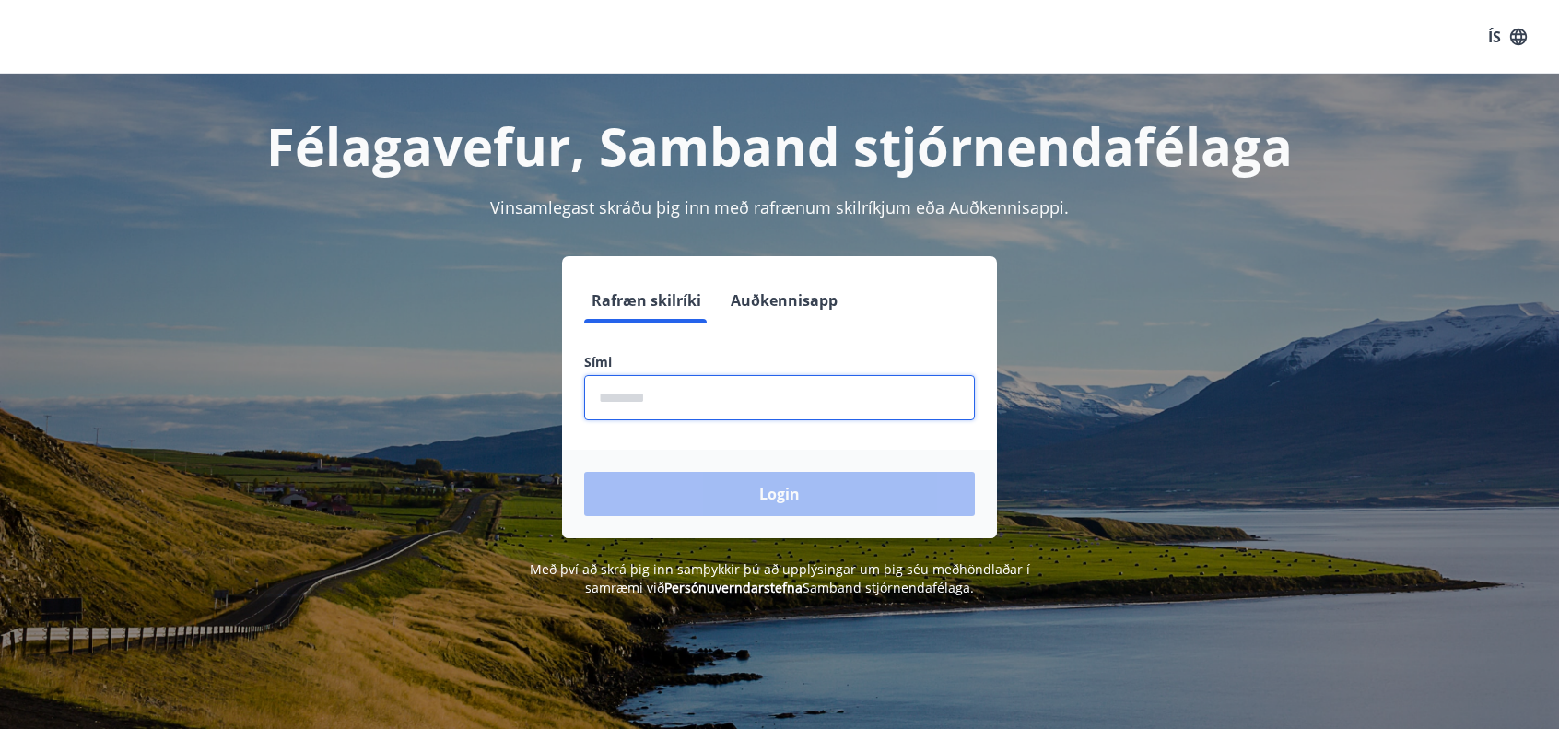
click at [603, 395] on input "phone" at bounding box center [779, 397] width 391 height 45
type input "********"
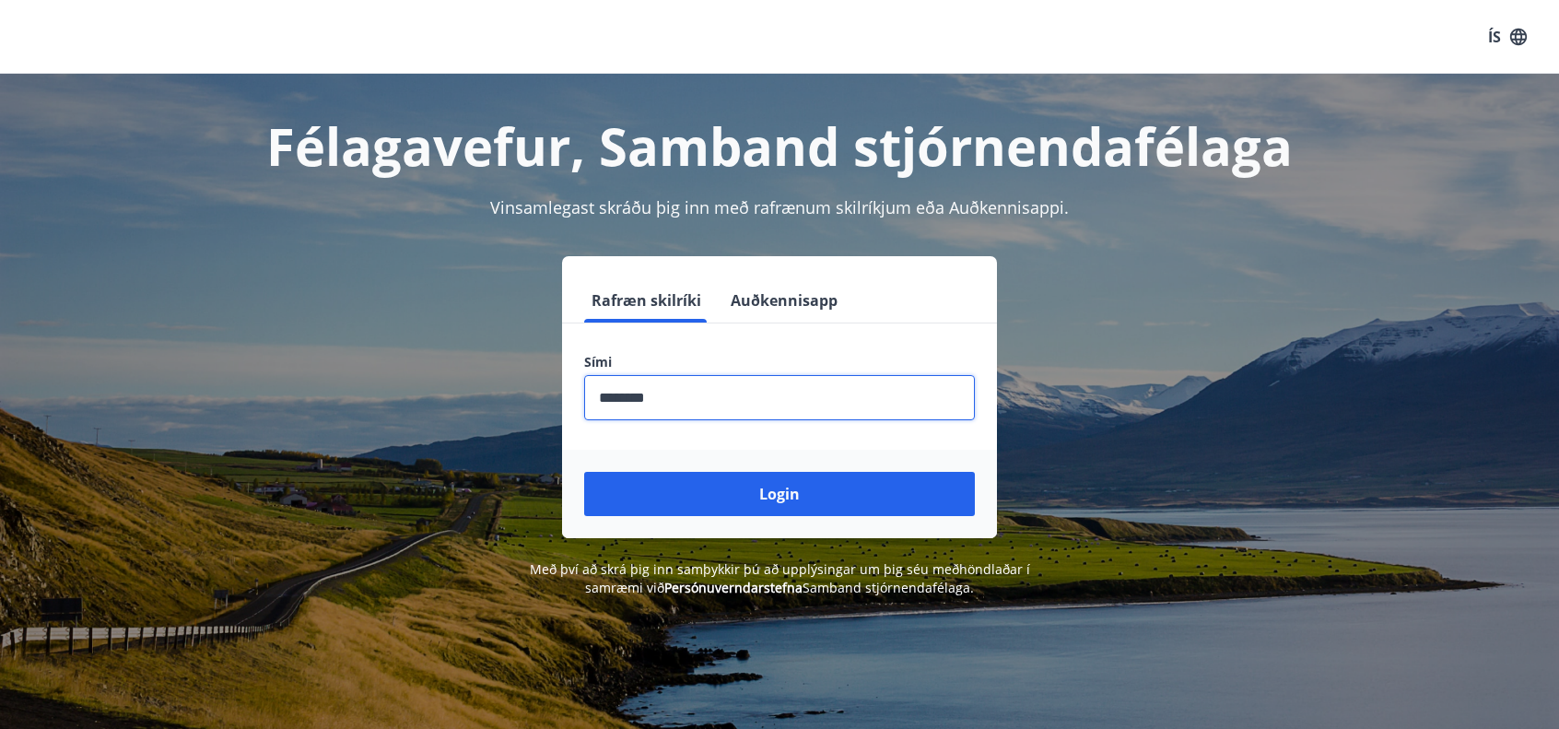
click at [767, 491] on button "Login" at bounding box center [779, 494] width 391 height 44
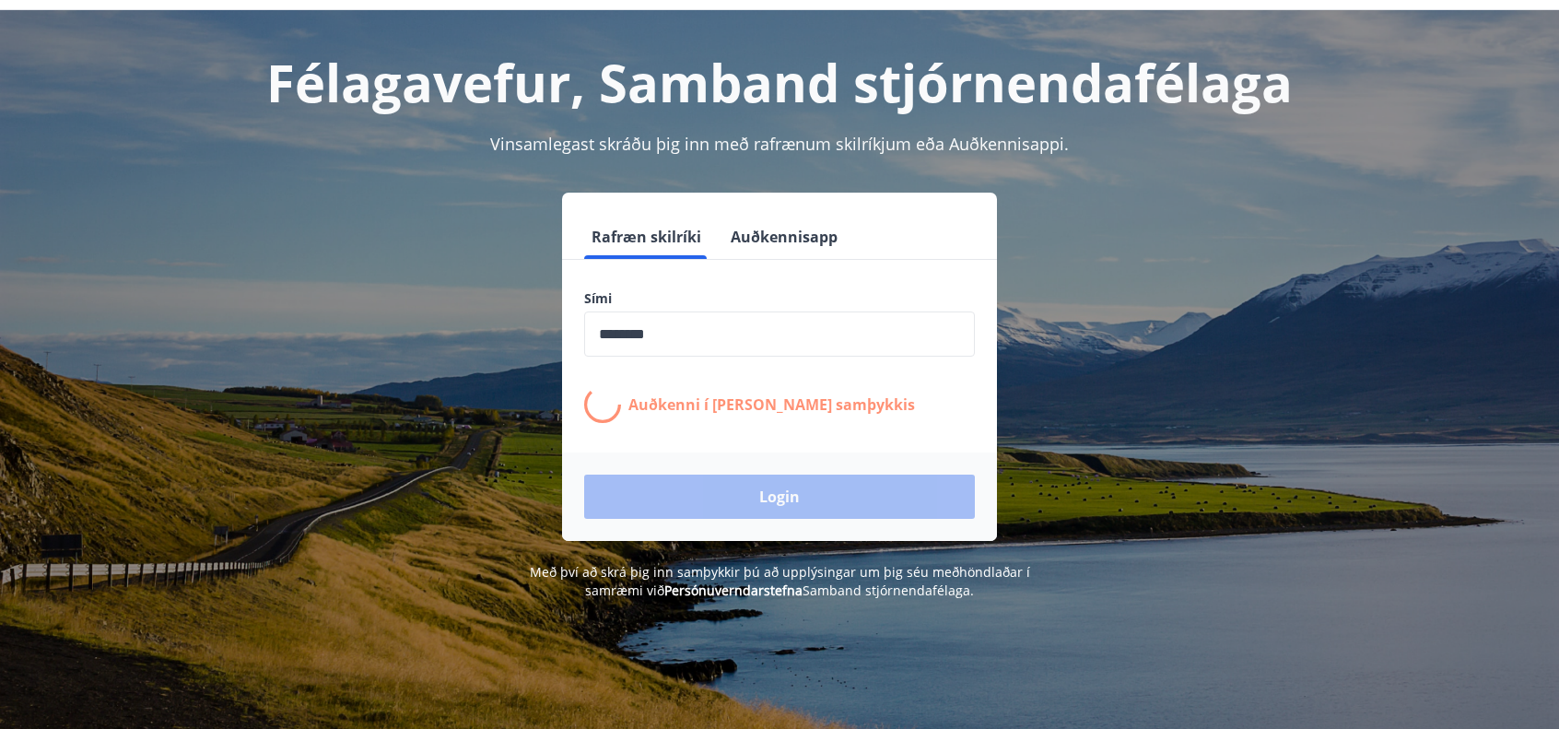
scroll to position [92, 0]
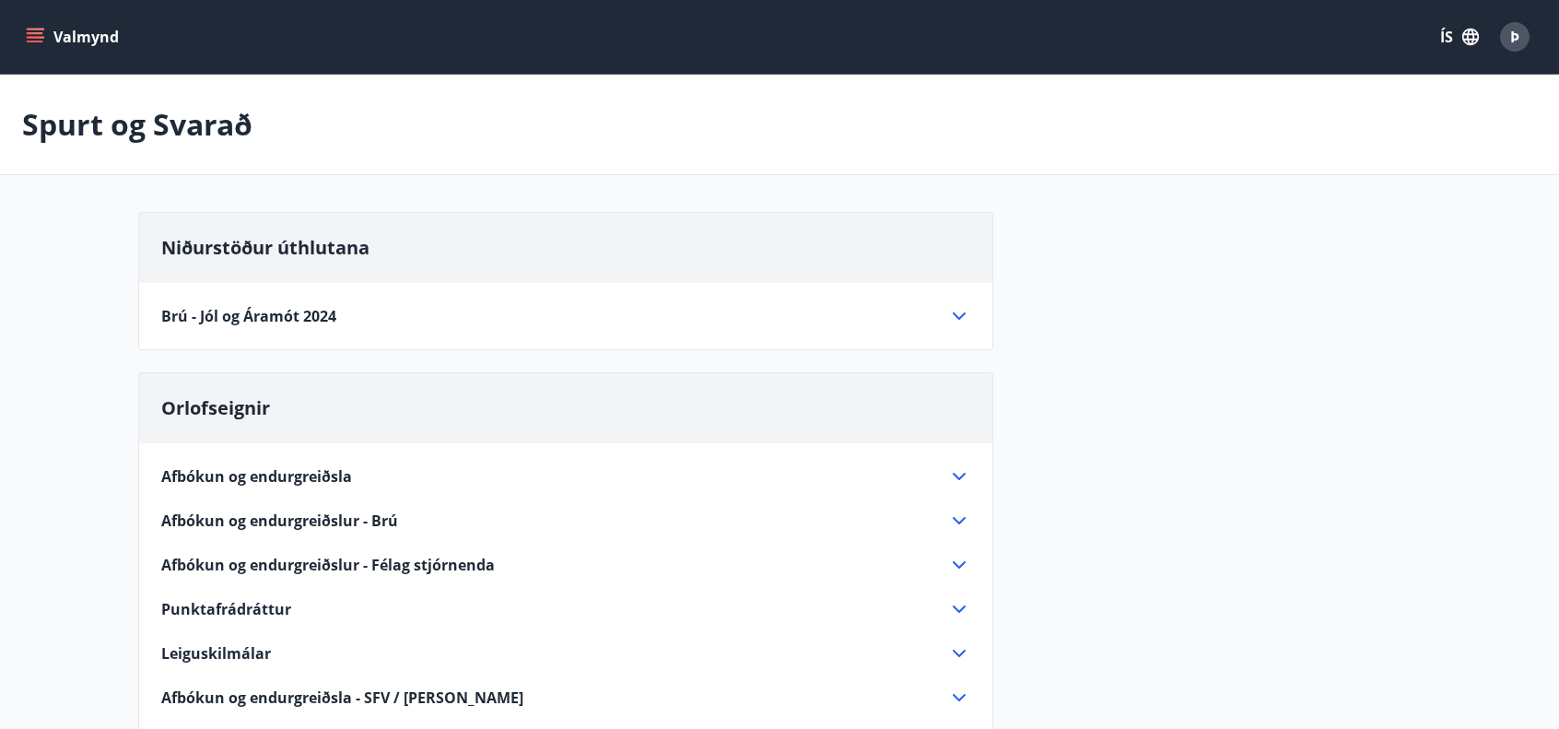
click at [33, 34] on icon "menu" at bounding box center [35, 37] width 18 height 18
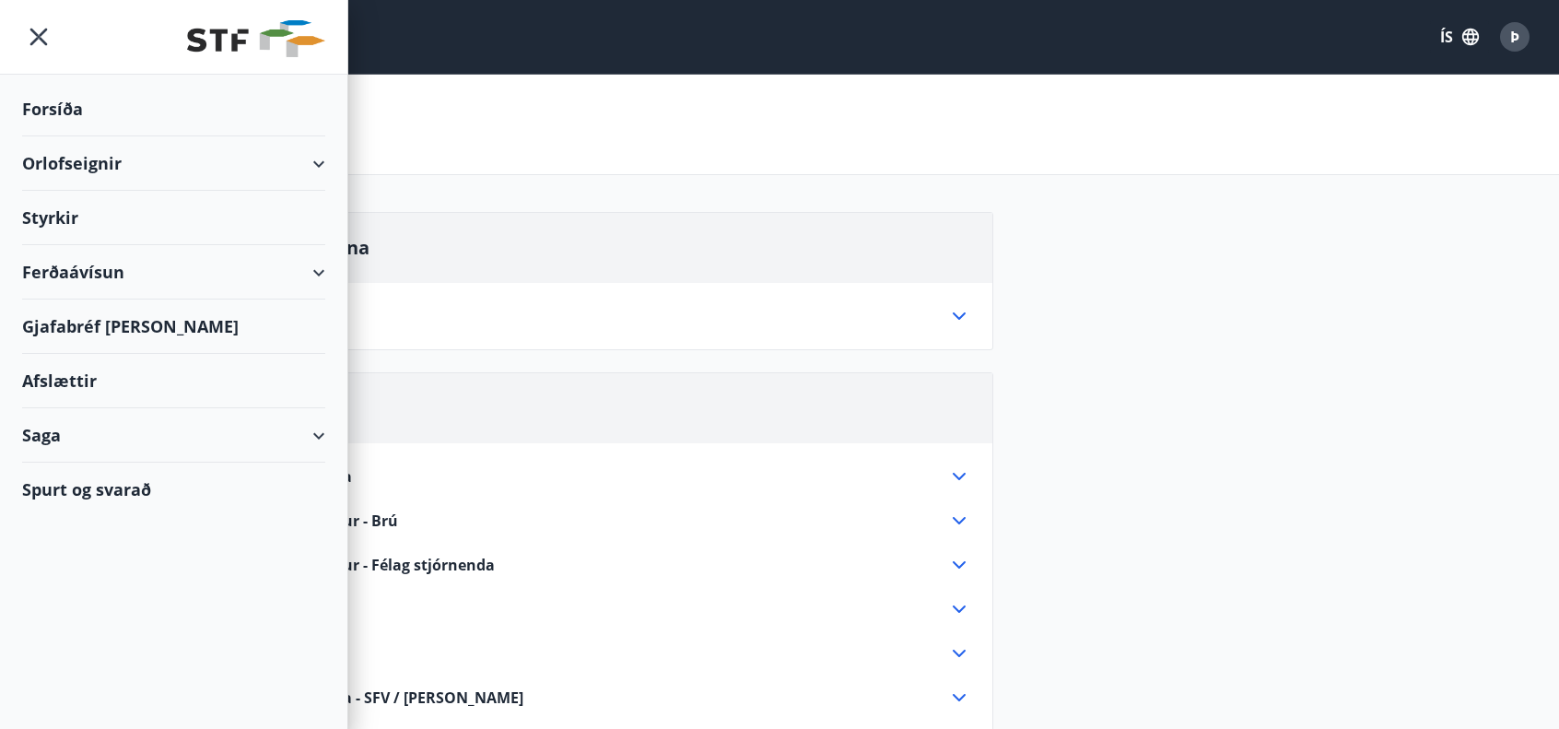
click at [317, 159] on div "Orlofseignir" at bounding box center [173, 163] width 303 height 54
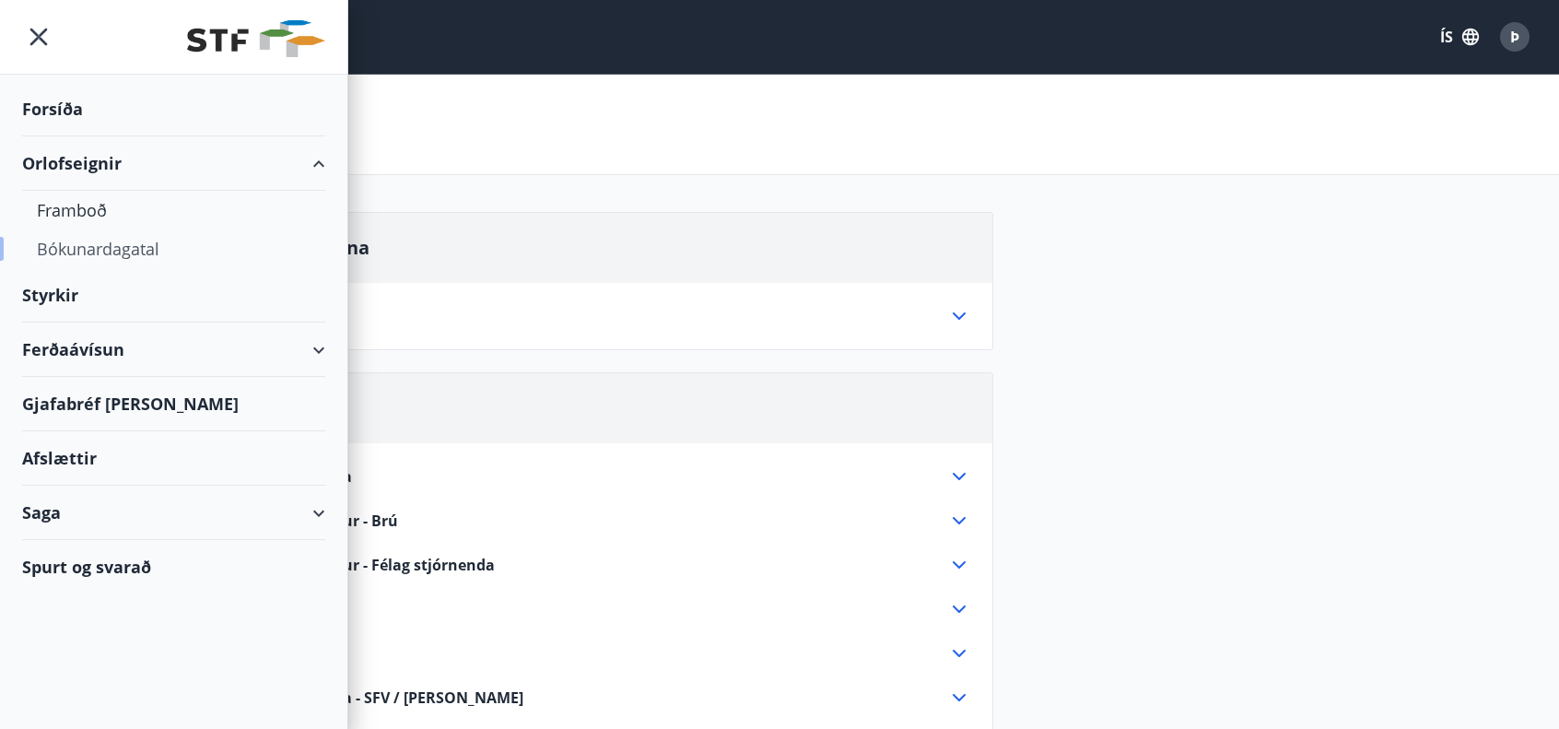
click at [129, 246] on div "Bókunardagatal" at bounding box center [174, 248] width 274 height 39
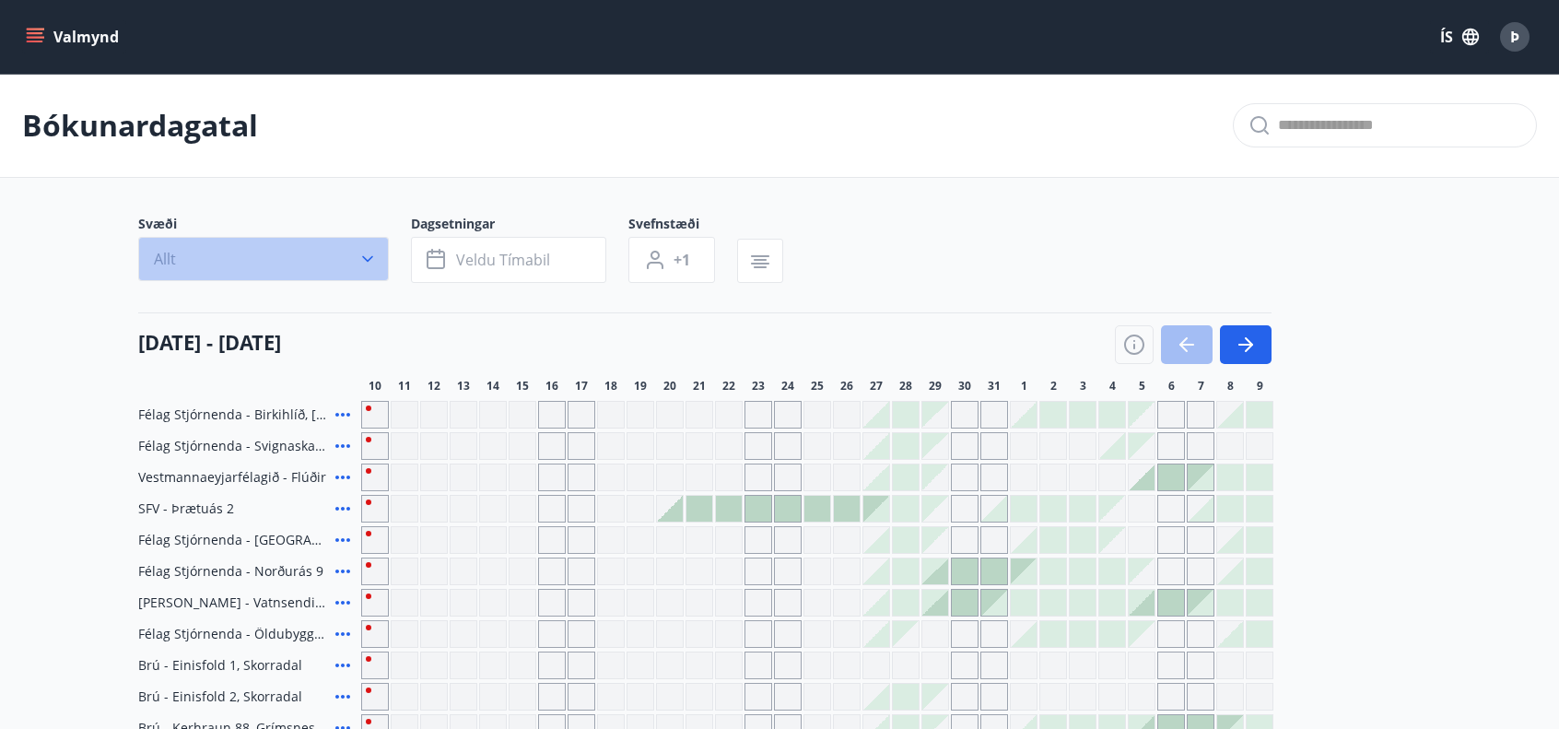
click at [372, 256] on icon "button" at bounding box center [367, 259] width 11 height 6
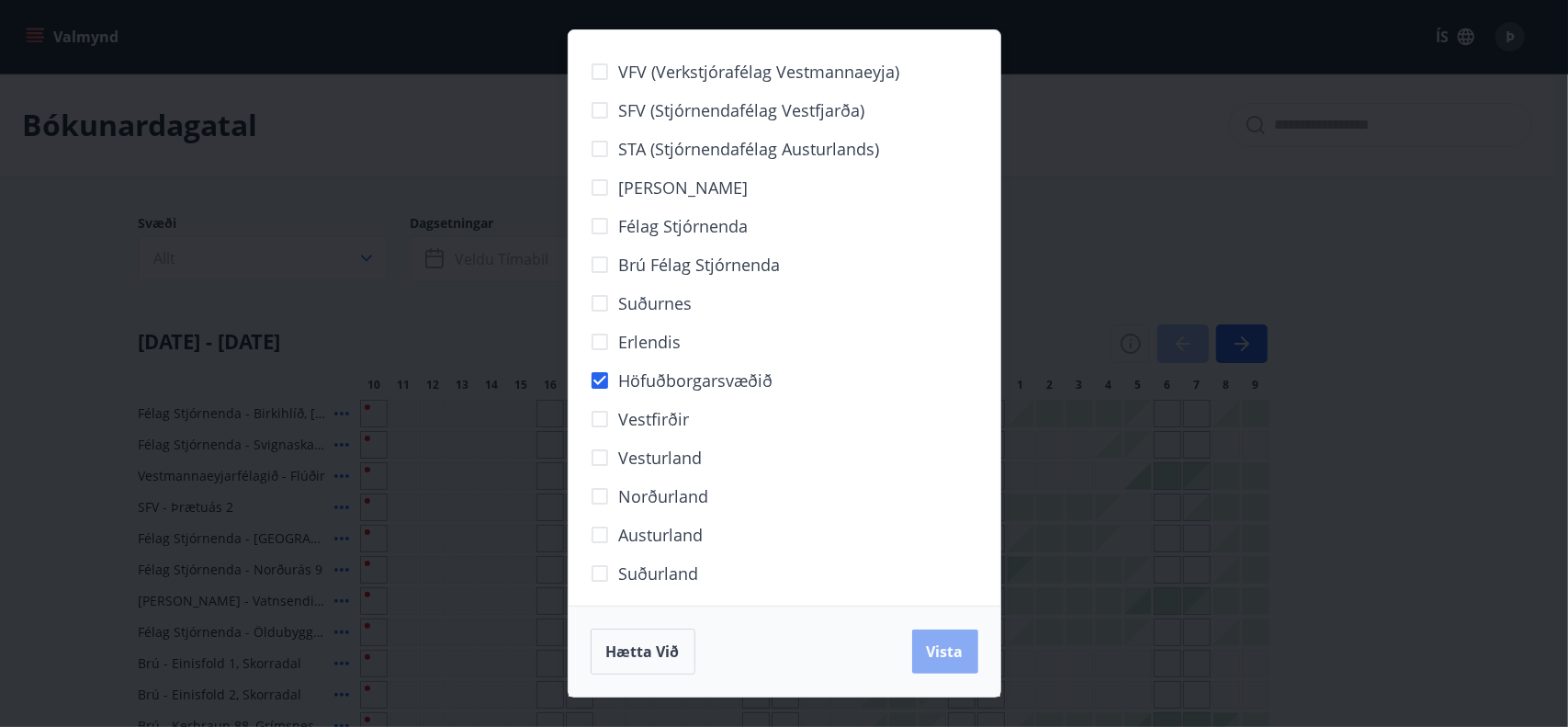
click at [941, 649] on span "Vista" at bounding box center [945, 651] width 37 height 20
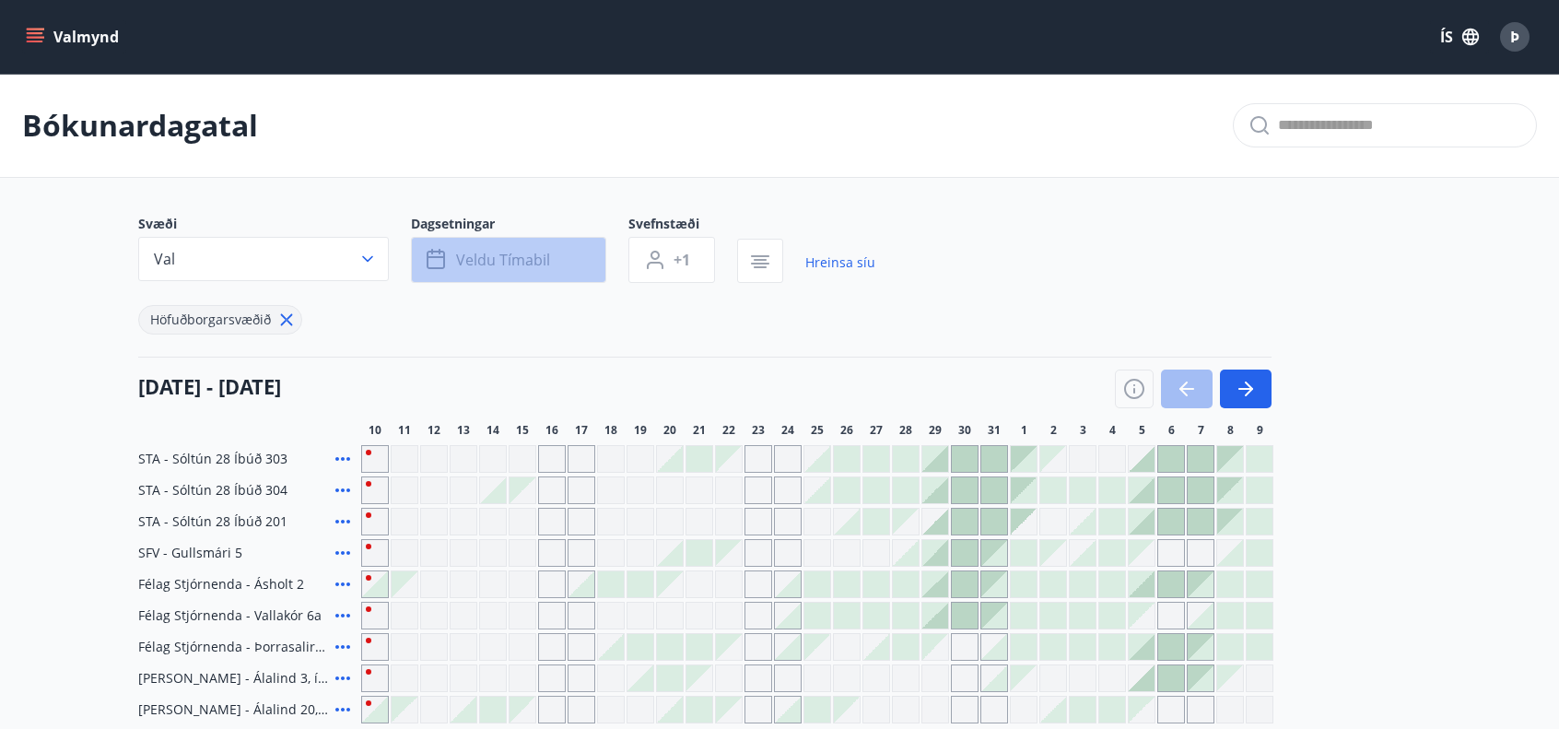
click at [434, 250] on icon "button" at bounding box center [438, 260] width 22 height 22
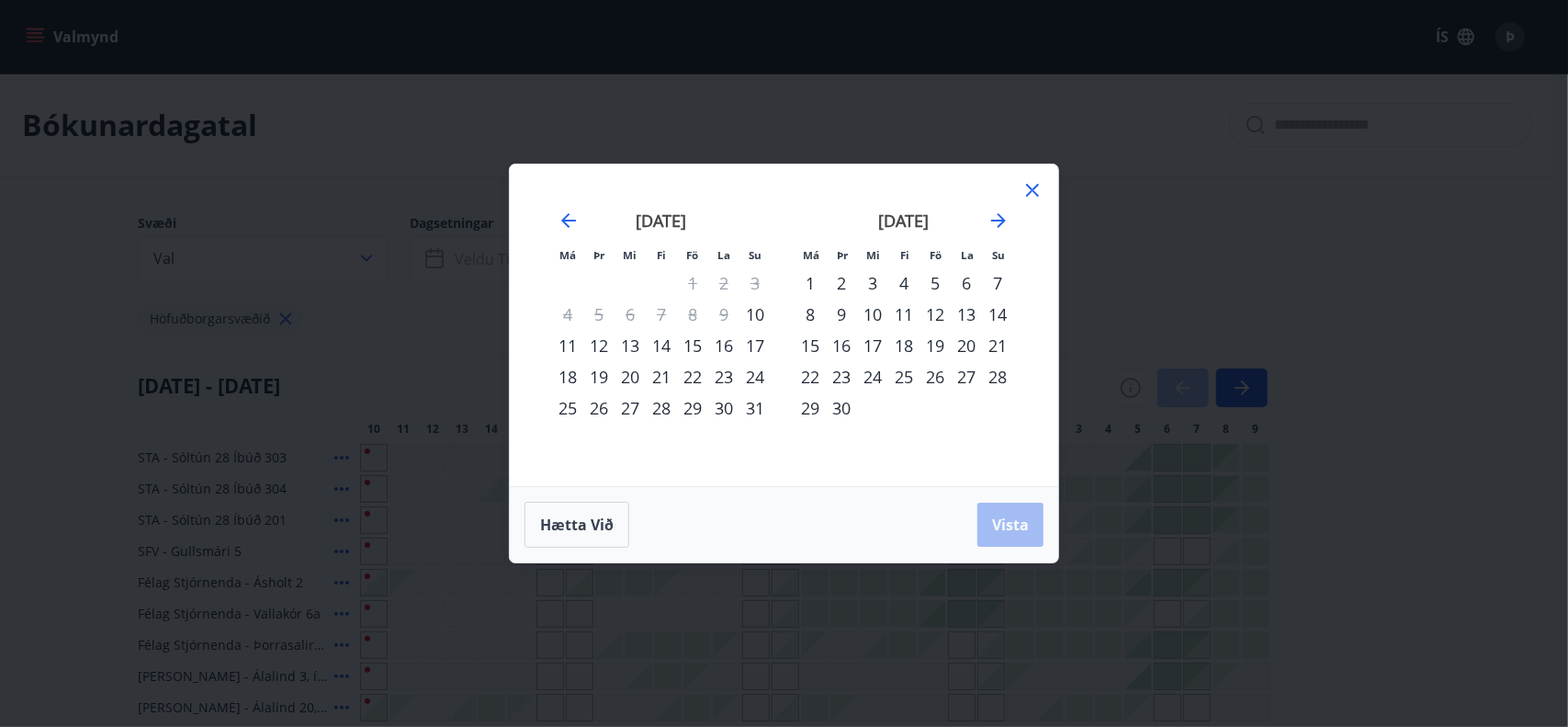
click at [602, 343] on div "12" at bounding box center [598, 345] width 31 height 31
click at [566, 374] on div "18" at bounding box center [567, 376] width 31 height 31
click at [1012, 520] on span "Vista" at bounding box center [1010, 525] width 37 height 20
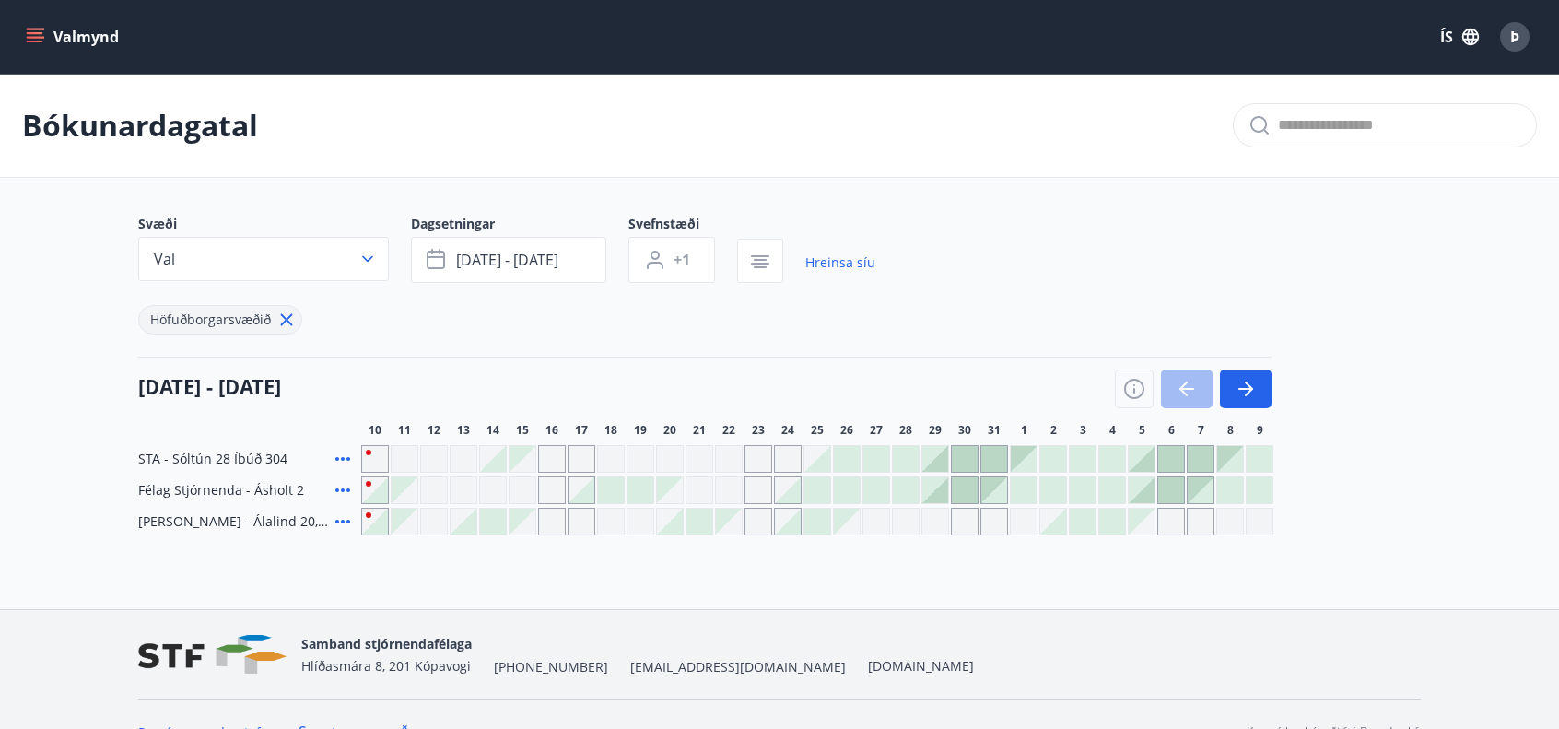
click at [430, 454] on div "Gráir dagar eru ekki bókanlegir" at bounding box center [434, 459] width 28 height 28
click at [848, 447] on div at bounding box center [847, 459] width 26 height 26
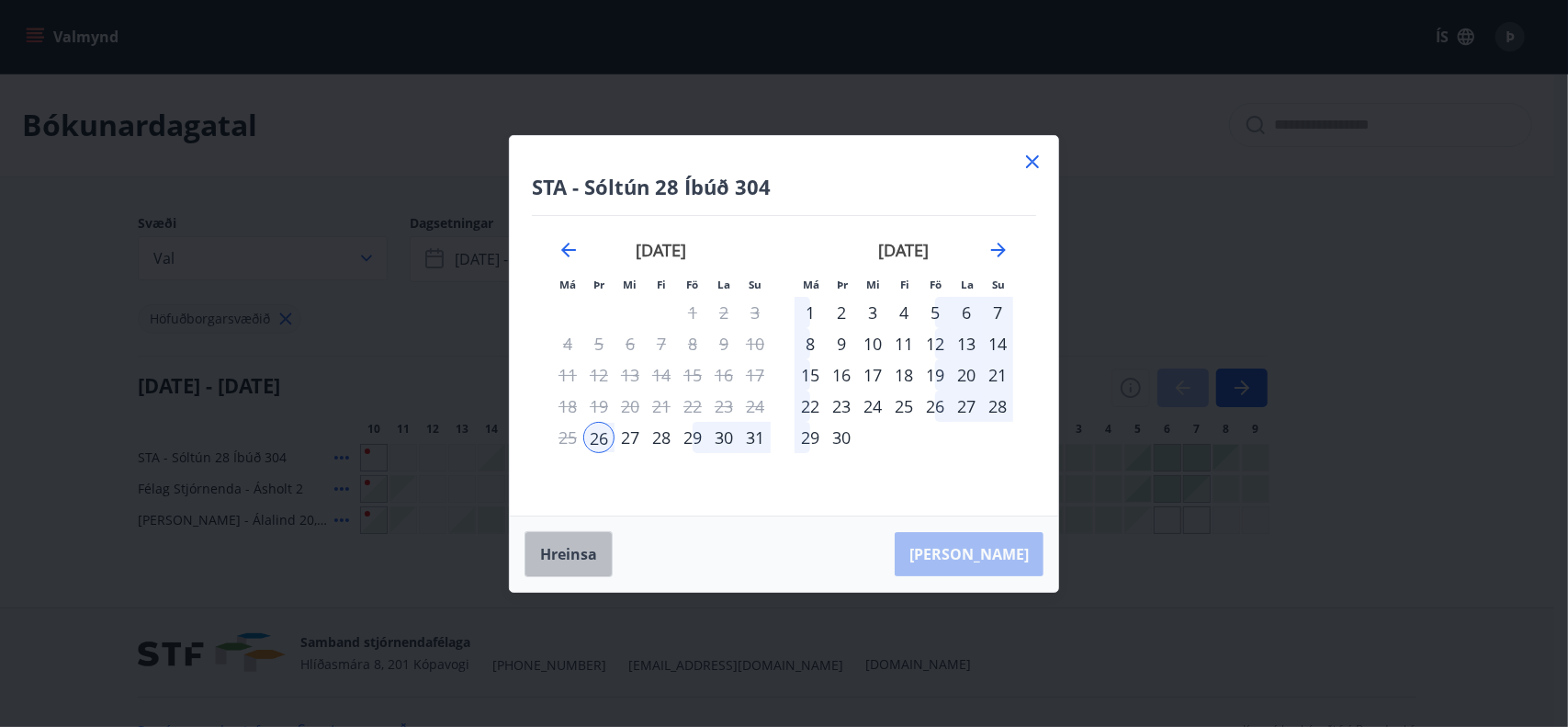
click at [560, 553] on button "Hreinsa" at bounding box center [568, 554] width 88 height 46
click at [1035, 159] on icon at bounding box center [1032, 162] width 13 height 13
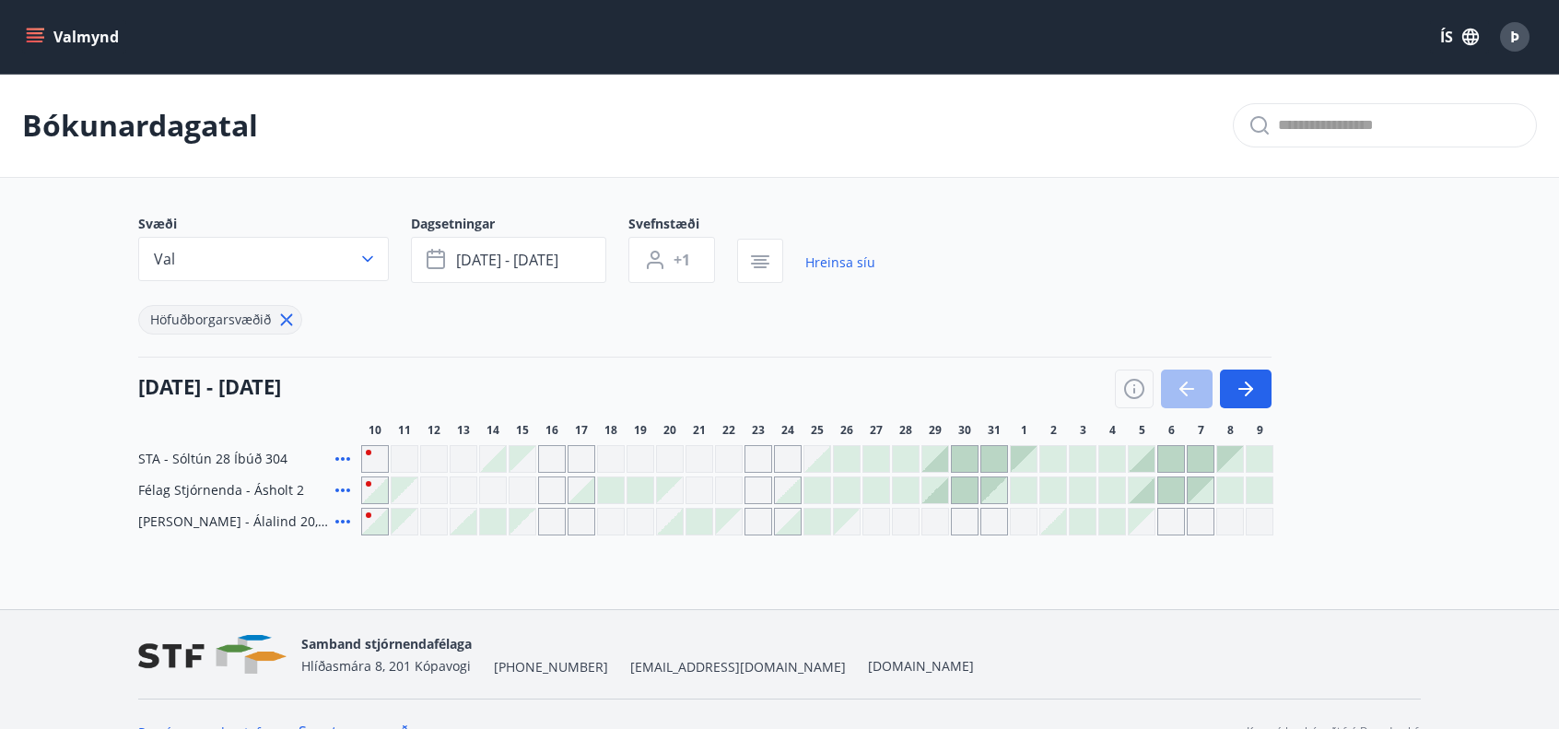
click at [434, 486] on div "Gráir dagar eru ekki bókanlegir" at bounding box center [434, 490] width 28 height 28
click at [371, 257] on icon "button" at bounding box center [367, 259] width 11 height 6
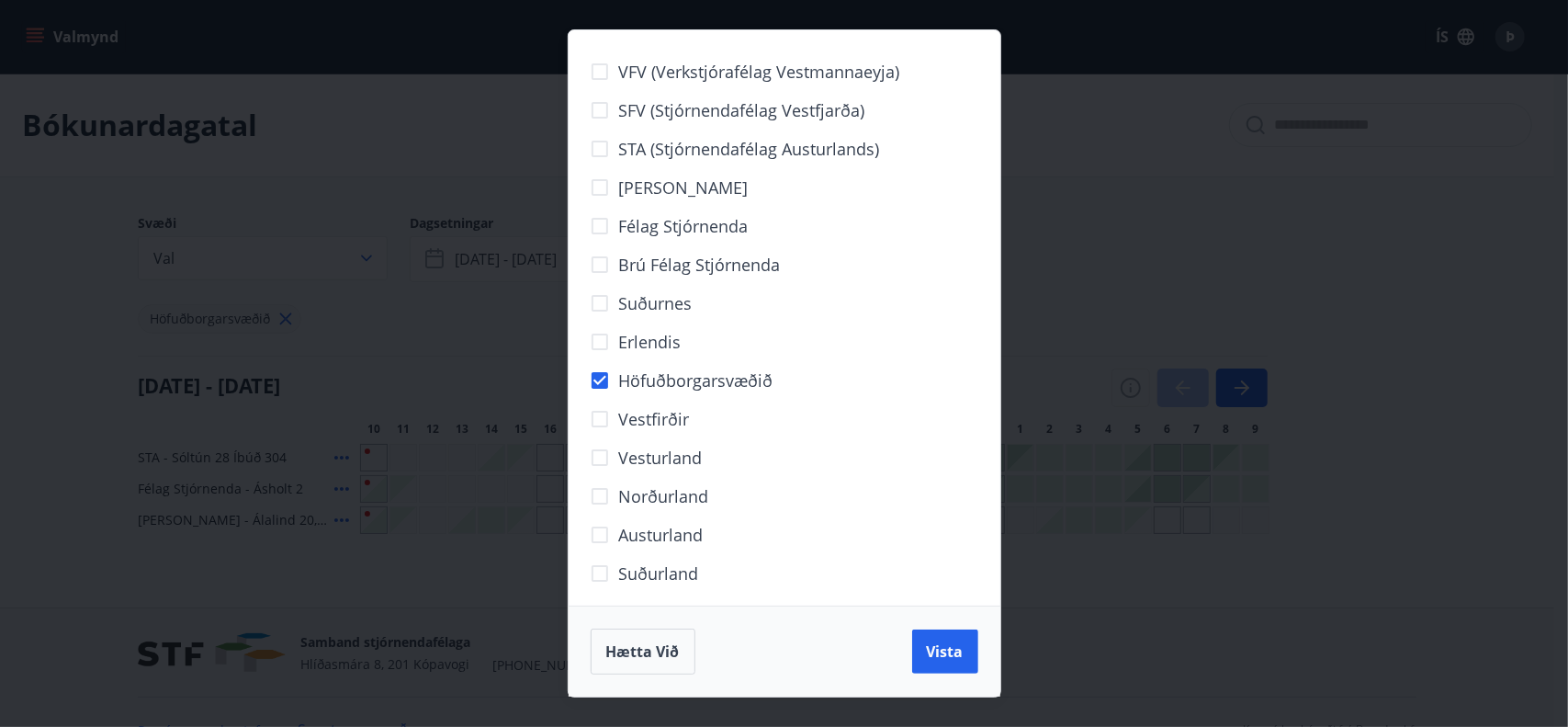
click at [1077, 177] on div "VFV (Verkstjórafélag Vestmannaeyja) SFV (Stjórnendafélag Vestfjarða) STA (Stjór…" at bounding box center [784, 363] width 1568 height 727
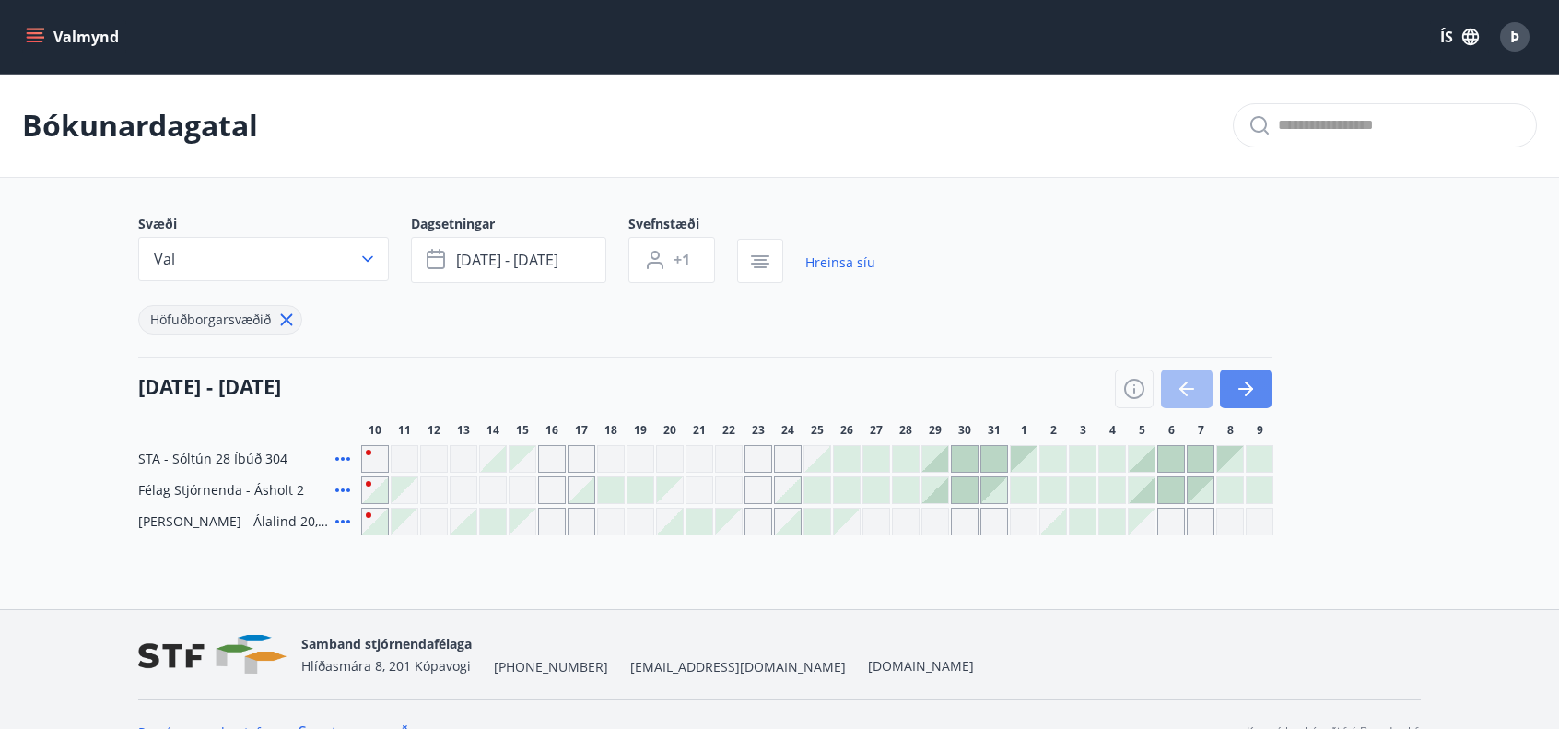
click at [1247, 382] on icon "button" at bounding box center [1249, 388] width 8 height 15
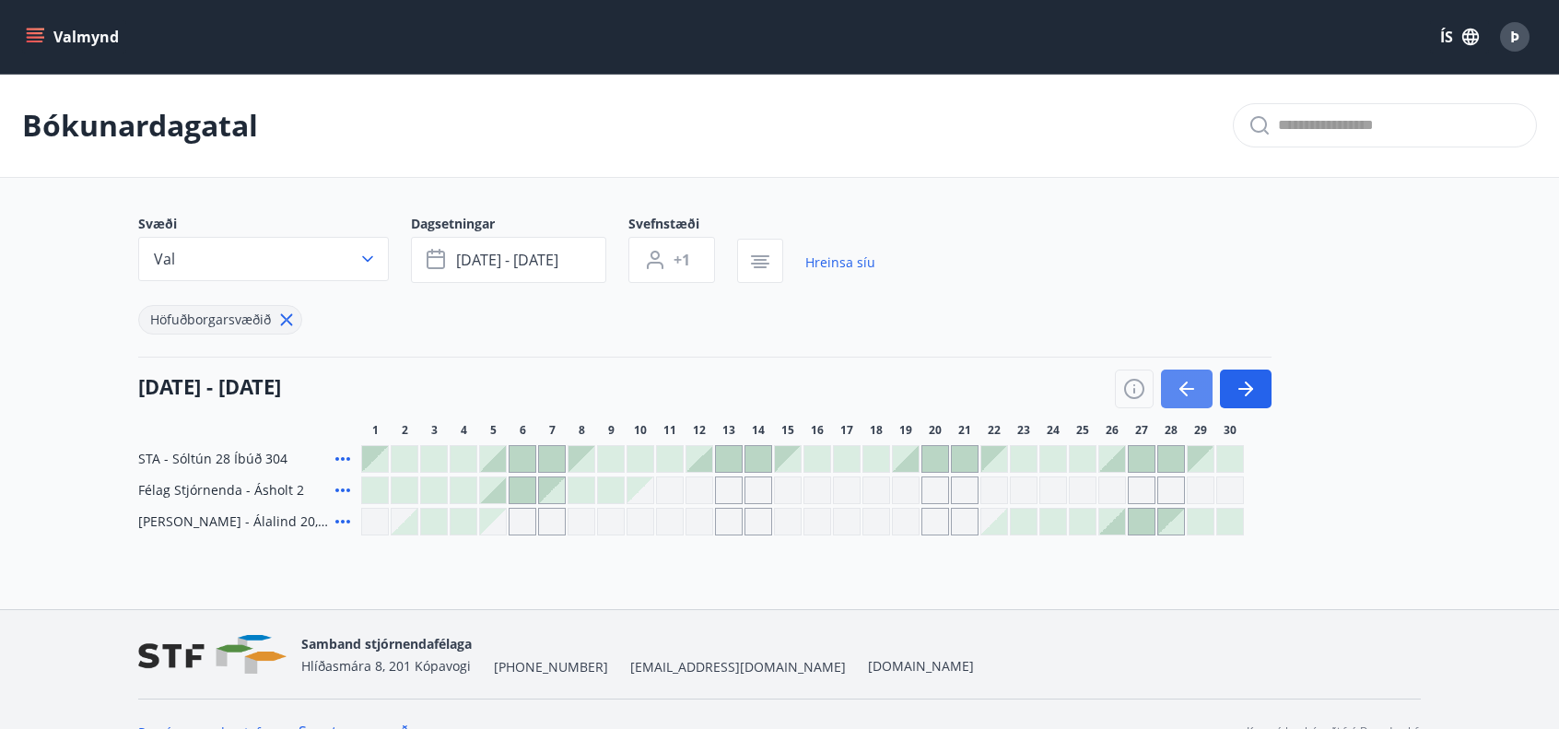
click at [1191, 388] on icon "button" at bounding box center [1186, 389] width 15 height 2
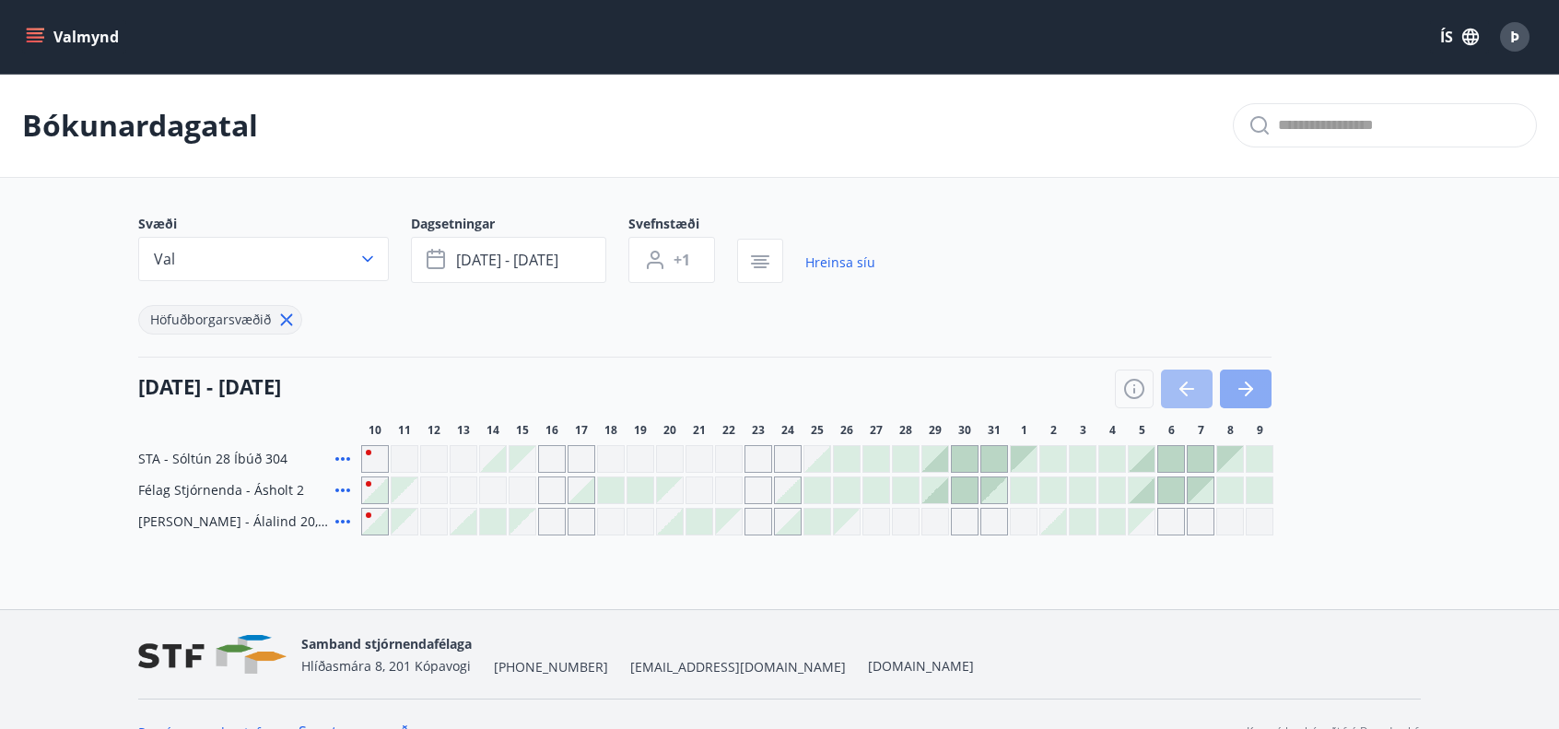
click at [1247, 382] on icon "button" at bounding box center [1249, 388] width 8 height 15
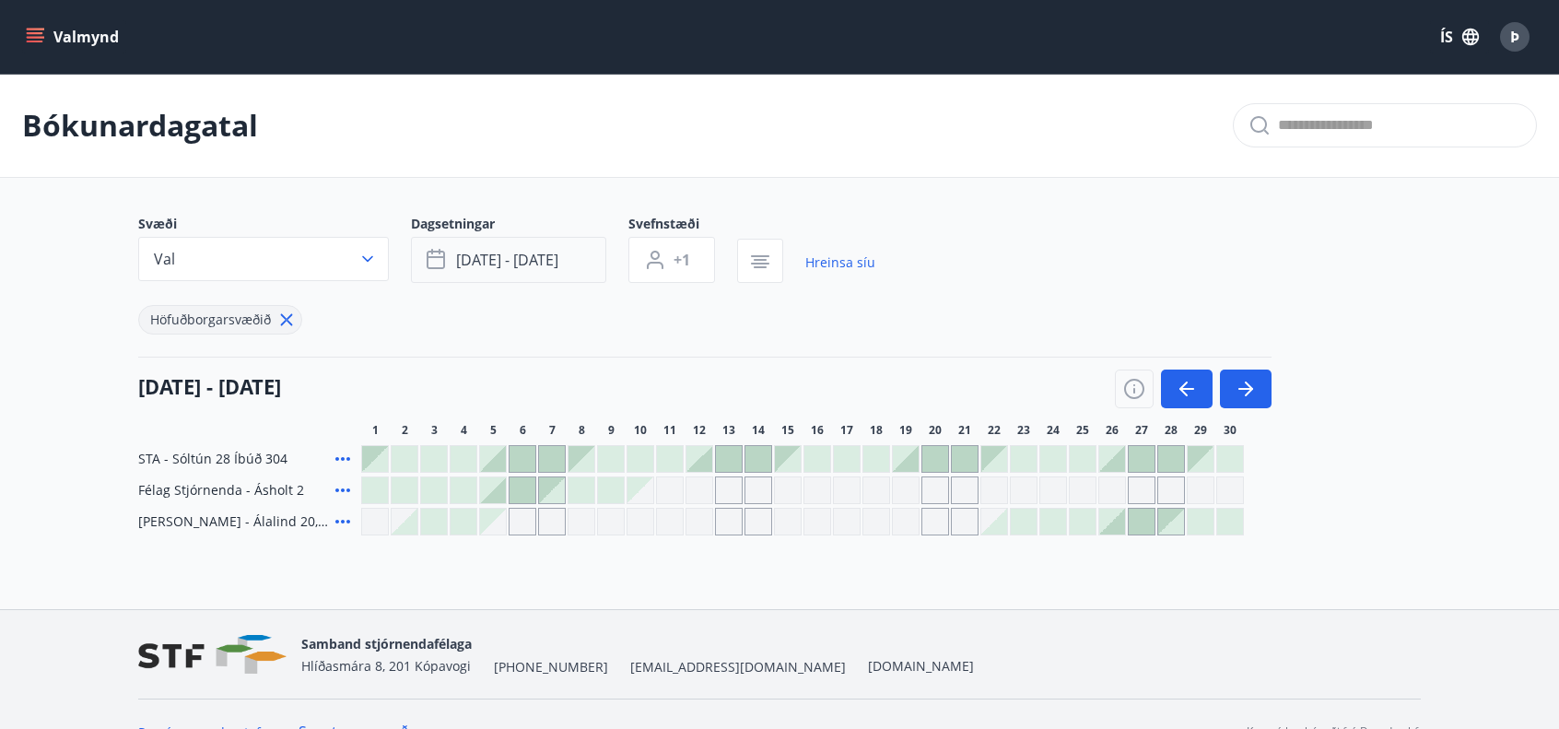
click at [472, 258] on span "[DATE] - [DATE]" at bounding box center [507, 260] width 102 height 20
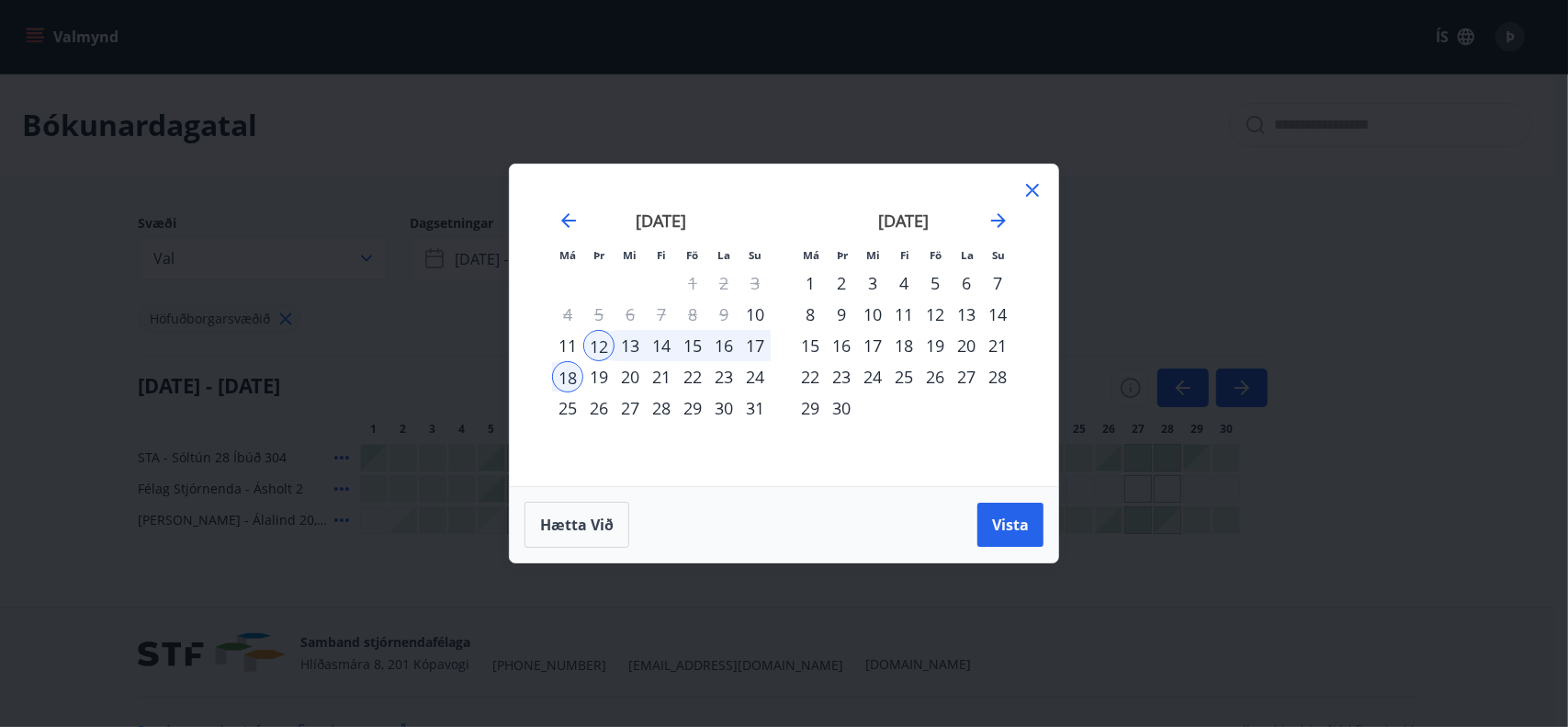
click at [1031, 183] on icon at bounding box center [1033, 190] width 22 height 22
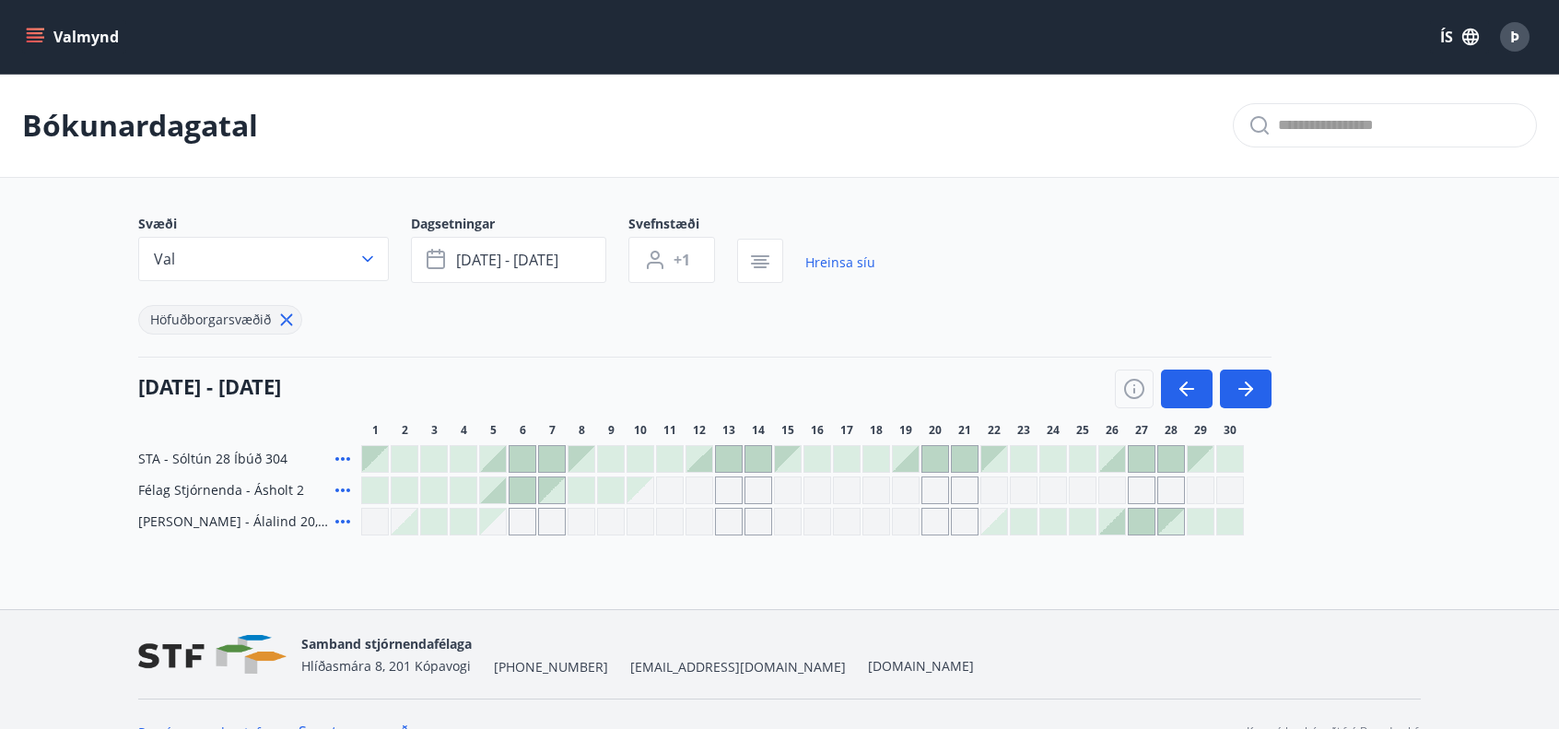
click at [1179, 385] on icon "button" at bounding box center [1187, 389] width 22 height 22
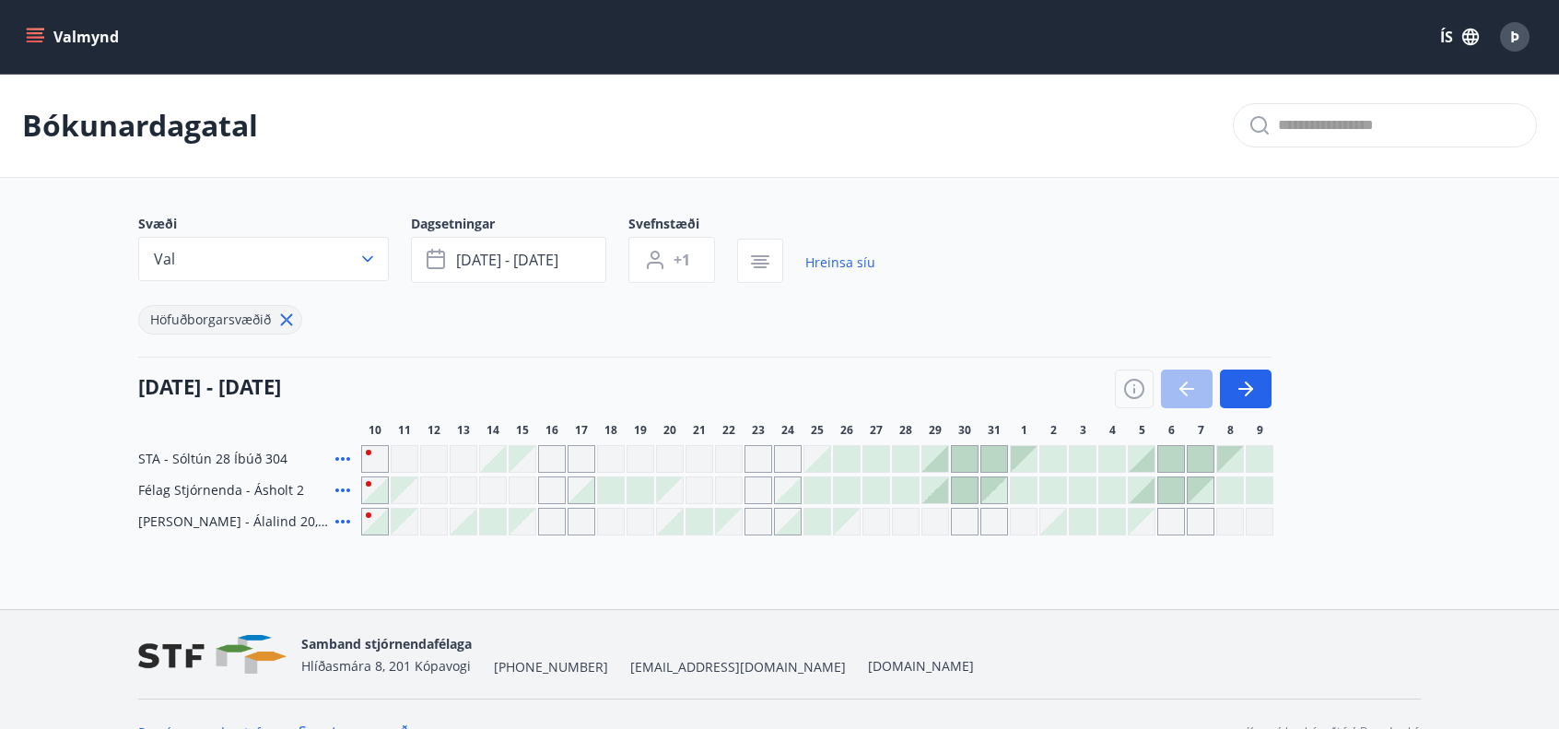
click at [428, 451] on div "Gráir dagar eru ekki bókanlegir" at bounding box center [434, 459] width 28 height 28
click at [561, 388] on div "[DATE] - [DATE]" at bounding box center [704, 383] width 1133 height 52
click at [35, 31] on icon "menu" at bounding box center [35, 37] width 18 height 18
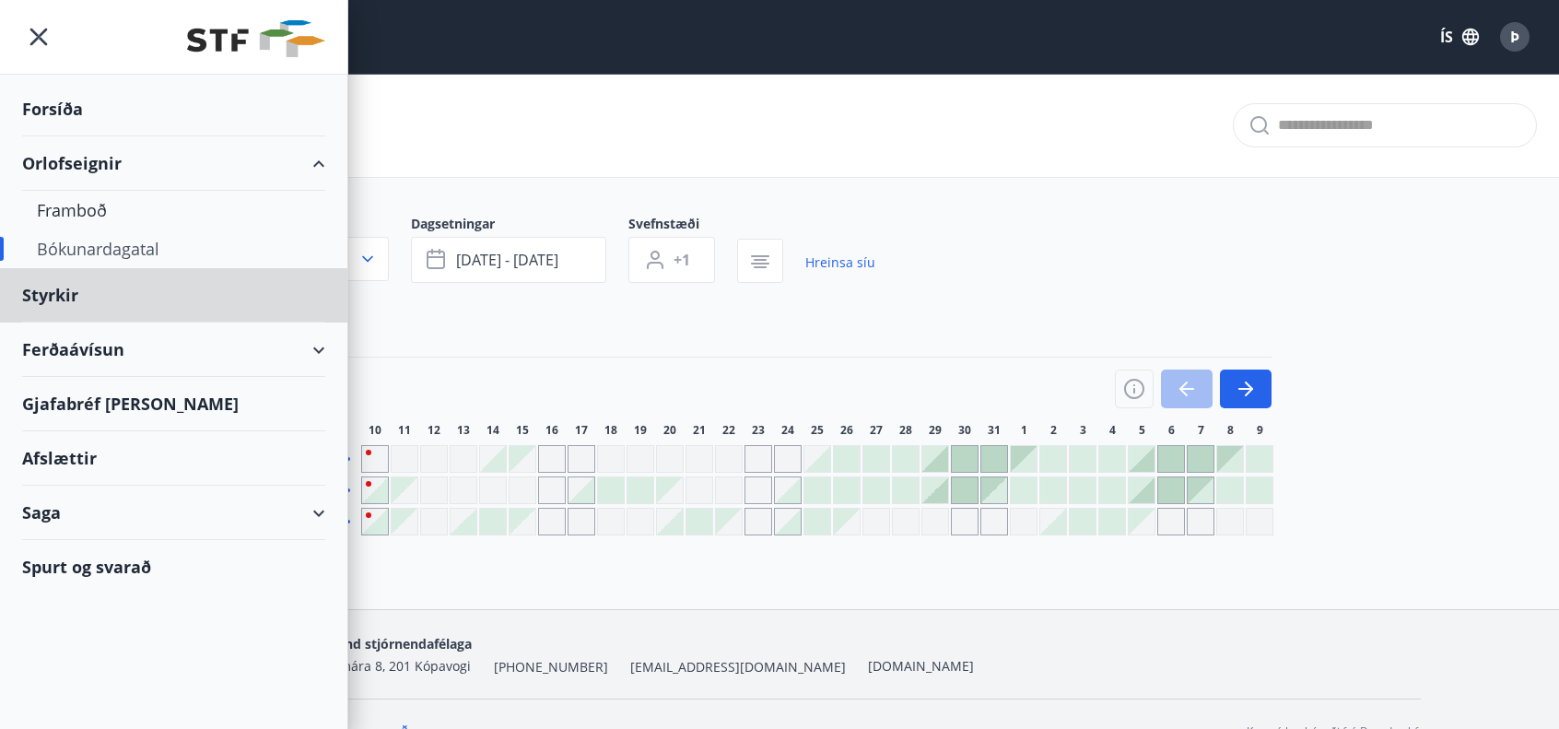
click at [194, 103] on div "Forsíða" at bounding box center [173, 109] width 303 height 54
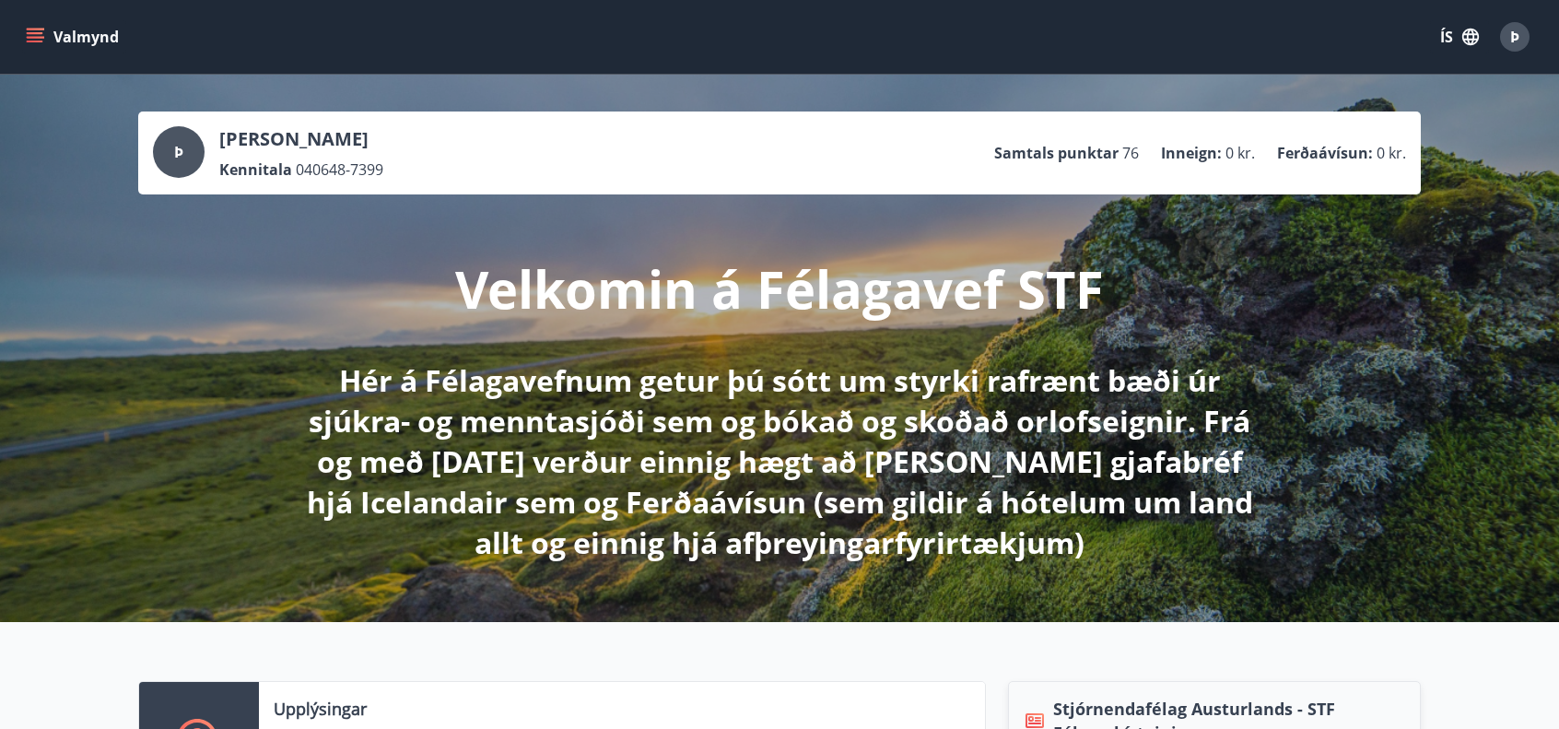
click at [1514, 38] on span "Þ" at bounding box center [1514, 37] width 9 height 20
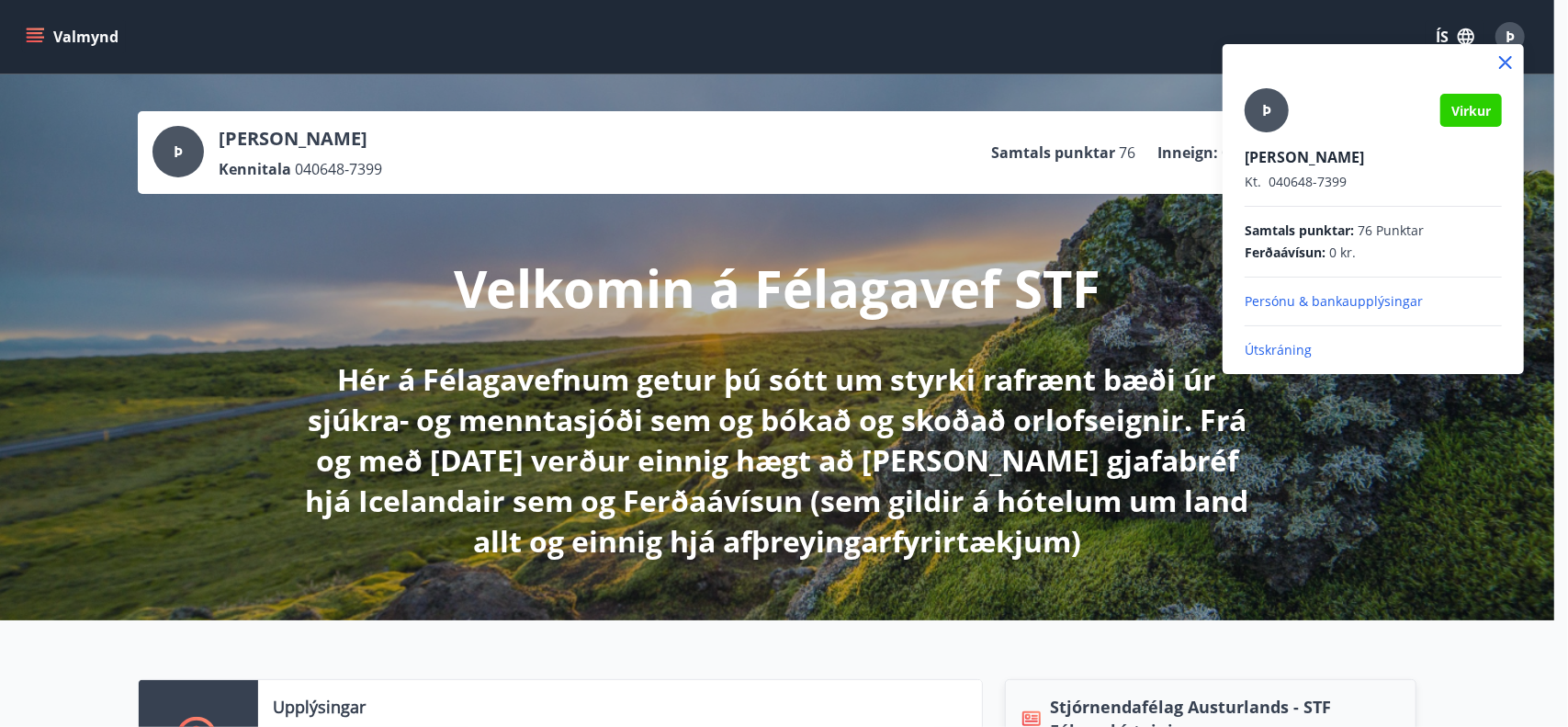
click at [1298, 349] on p "Útskráning" at bounding box center [1373, 350] width 257 height 18
